Goal: Information Seeking & Learning: Learn about a topic

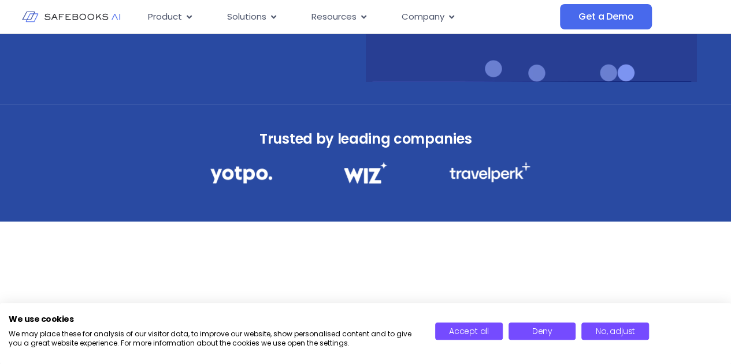
scroll to position [352, 0]
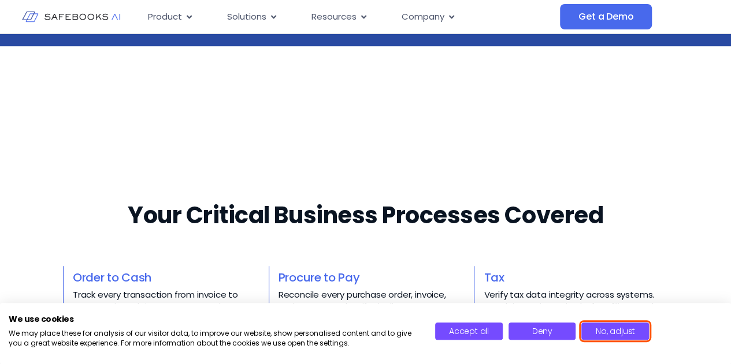
click at [605, 333] on span "No, adjust" at bounding box center [615, 332] width 39 height 12
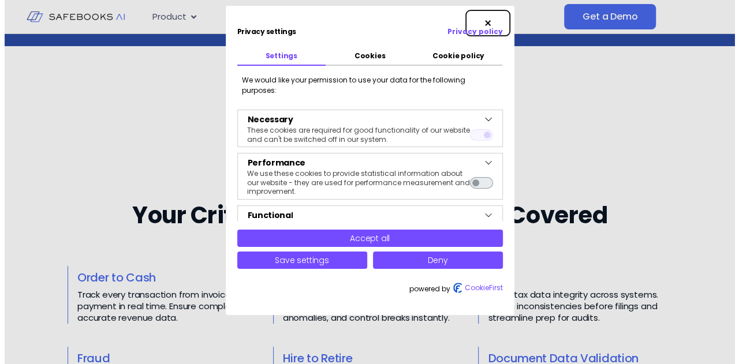
scroll to position [355, 0]
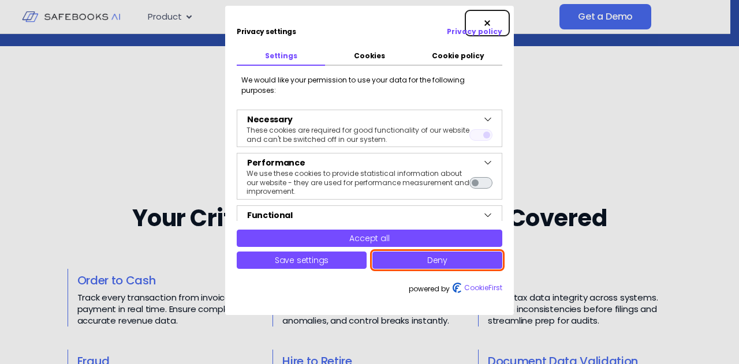
click at [418, 262] on button "Deny" at bounding box center [438, 260] width 130 height 17
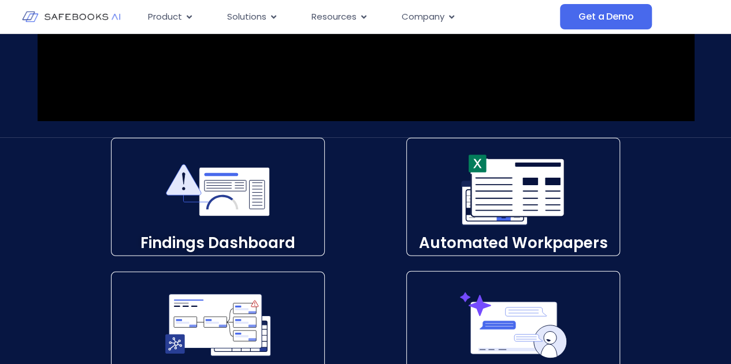
scroll to position [1601, 0]
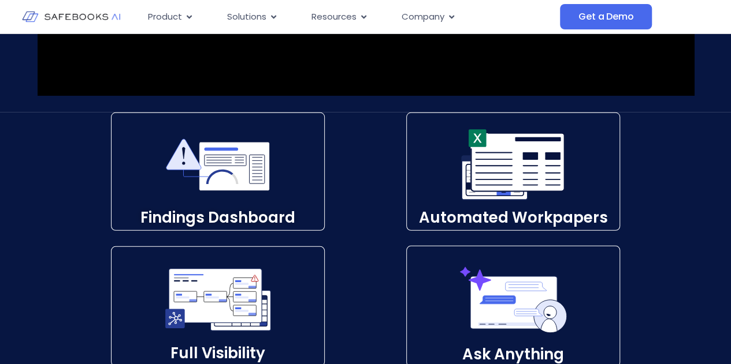
click at [39, 257] on div "Findings Dashboard​ Automated Workpapers​ Full Visibility​ Ask Anything​" at bounding box center [365, 240] width 731 height 255
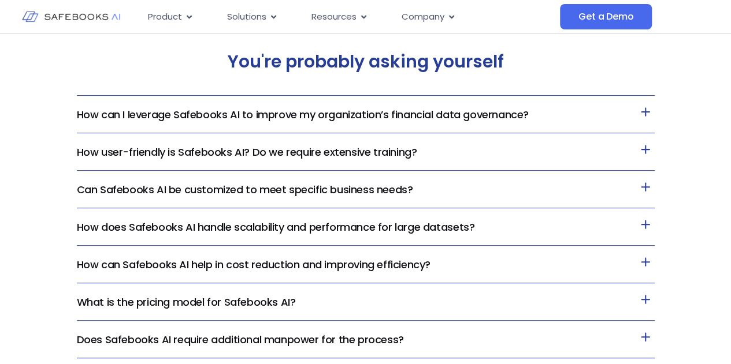
scroll to position [2316, 0]
click at [191, 118] on link "How can I leverage Safebooks AI to improve my organization’s financial data gov…" at bounding box center [303, 114] width 452 height 14
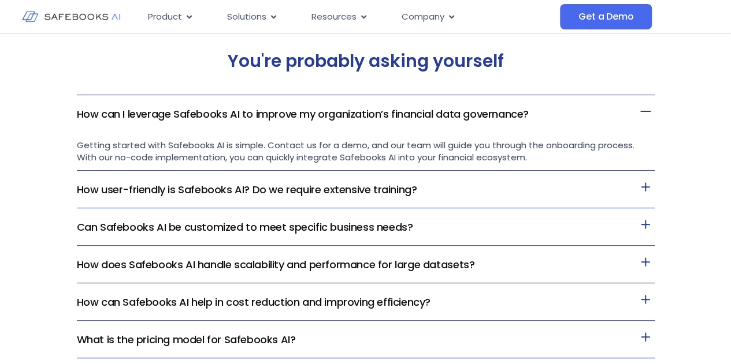
click at [152, 198] on h3 "How user-friendly is Safebooks AI? Do we require extensive training?" at bounding box center [366, 190] width 578 height 38
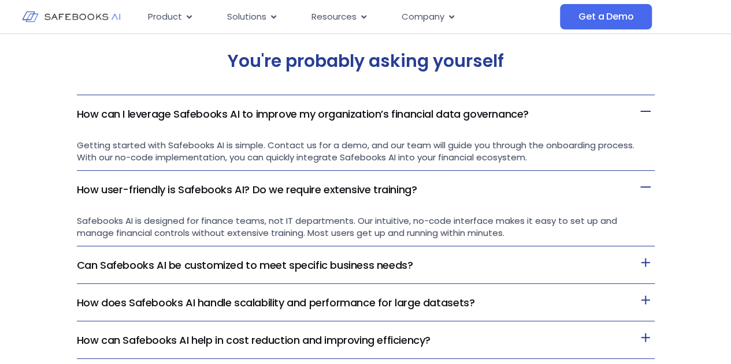
click at [37, 261] on div "You're probably asking yourself How can I leverage Safebooks AI to improve my o…" at bounding box center [365, 279] width 731 height 517
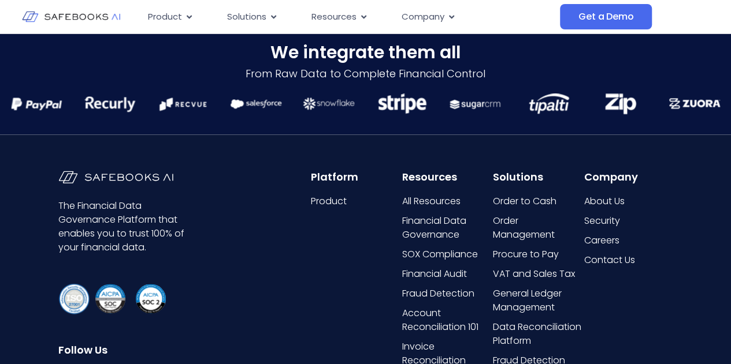
scroll to position [2856, 0]
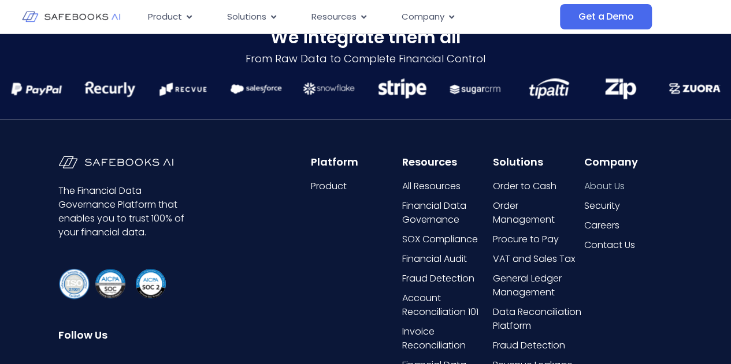
click at [609, 185] on span "About Us" at bounding box center [603, 187] width 40 height 14
